Goal: Transaction & Acquisition: Book appointment/travel/reservation

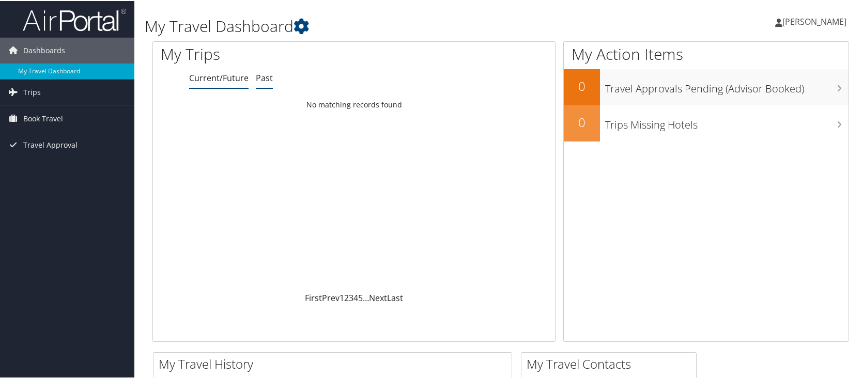
click at [262, 79] on link "Past" at bounding box center [264, 76] width 17 height 11
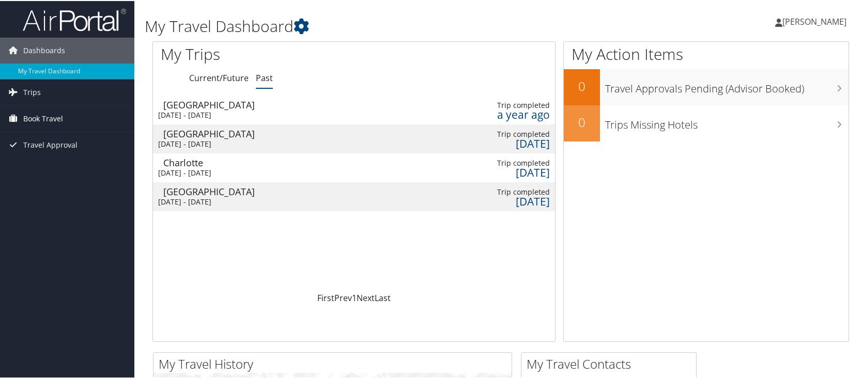
click at [41, 120] on span "Book Travel" at bounding box center [43, 118] width 40 height 26
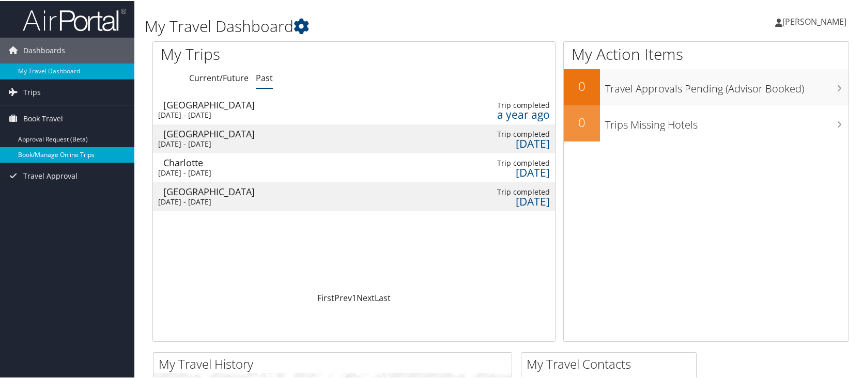
click at [39, 155] on link "Book/Manage Online Trips" at bounding box center [67, 154] width 134 height 16
